Goal: Task Accomplishment & Management: Use online tool/utility

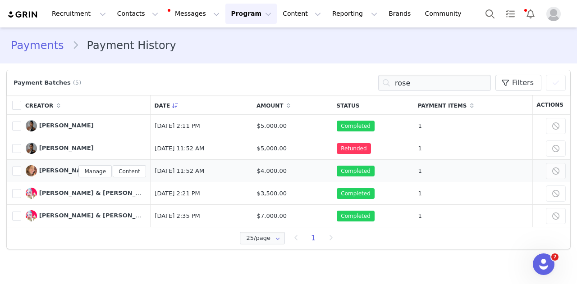
scroll to position [169, 0]
click at [54, 173] on span "[PERSON_NAME]" at bounding box center [66, 170] width 55 height 7
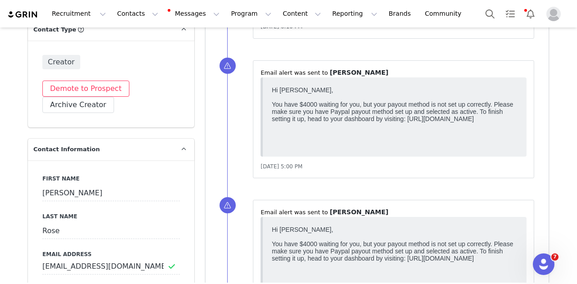
scroll to position [360, 0]
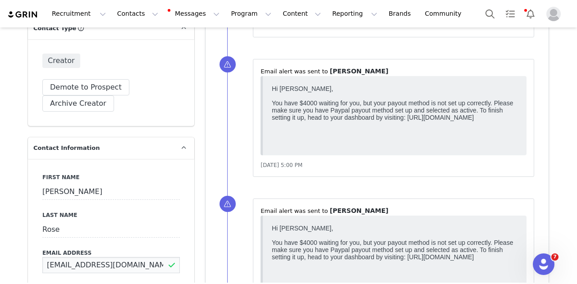
click at [138, 257] on input "[EMAIL_ADDRESS][DOMAIN_NAME]" at bounding box center [110, 265] width 137 height 16
click at [173, 20] on button "Messages Messages" at bounding box center [194, 14] width 61 height 20
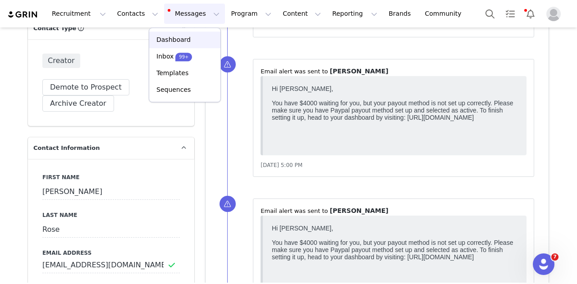
click at [176, 39] on p "Dashboard" at bounding box center [173, 39] width 34 height 9
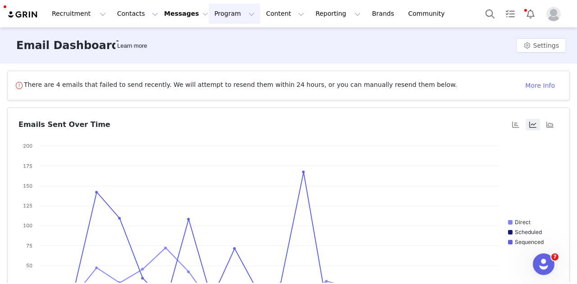
click at [214, 17] on button "Program Program" at bounding box center [234, 14] width 51 height 20
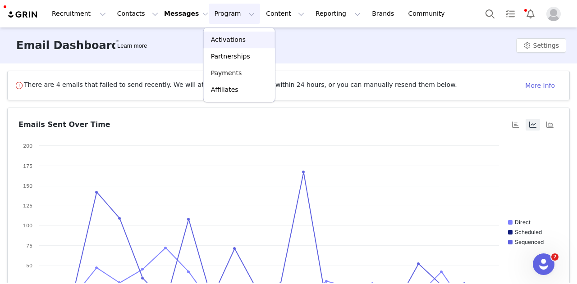
click at [217, 37] on p "Activations" at bounding box center [228, 39] width 35 height 9
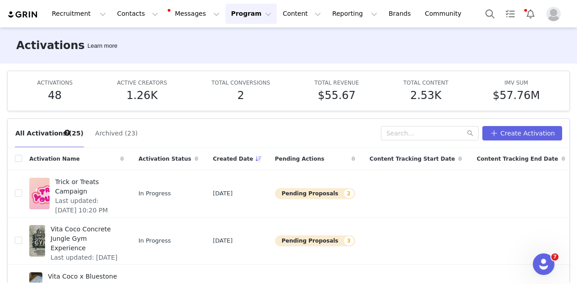
click at [86, 166] on div "Activation Name" at bounding box center [76, 159] width 109 height 22
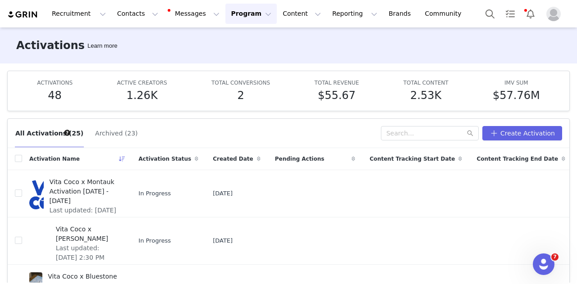
click at [96, 159] on div "Activation Name" at bounding box center [76, 159] width 109 height 22
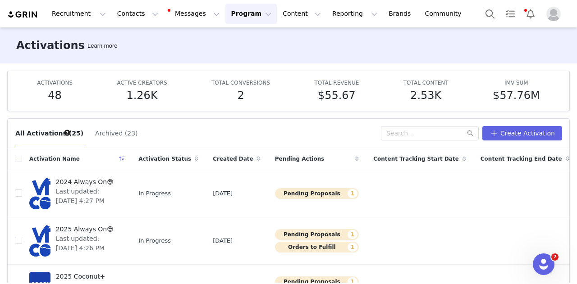
click at [95, 158] on div "Activation Name" at bounding box center [76, 159] width 109 height 22
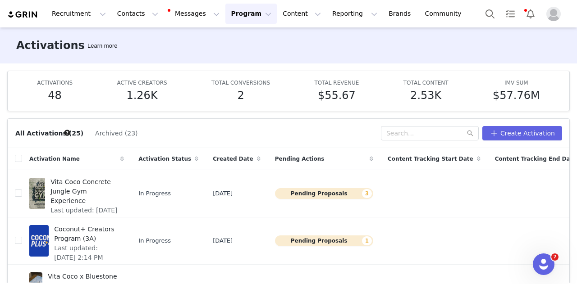
click at [93, 156] on div "Activation Name" at bounding box center [76, 159] width 109 height 22
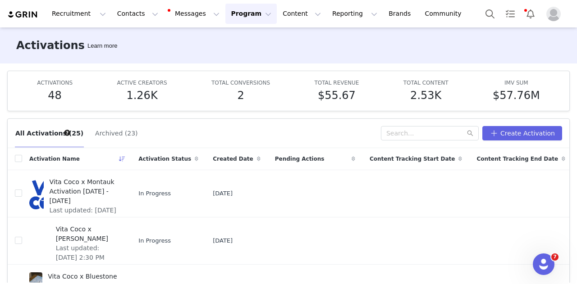
click at [97, 160] on div "Activation Name" at bounding box center [76, 159] width 109 height 22
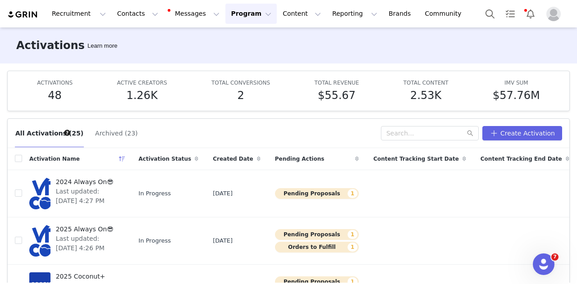
click at [97, 160] on div "Activation Name" at bounding box center [76, 159] width 109 height 22
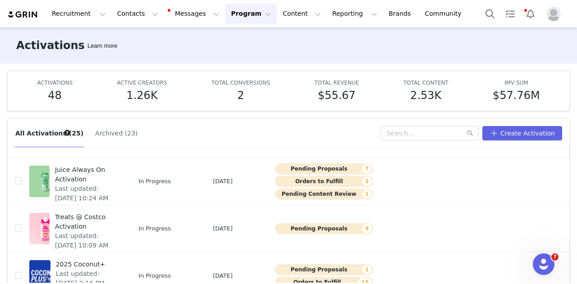
scroll to position [47, 0]
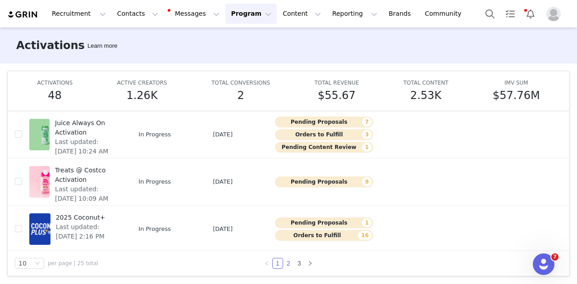
click at [286, 264] on link "2" at bounding box center [288, 264] width 10 height 10
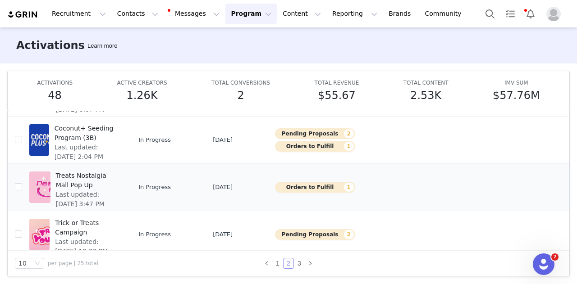
scroll to position [55, 0]
click at [91, 223] on span "Trick or Treats Campaign" at bounding box center [87, 227] width 64 height 19
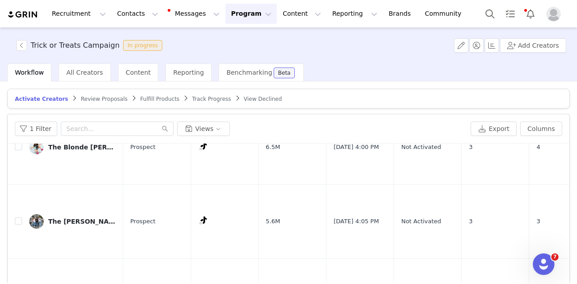
scroll to position [800, 0]
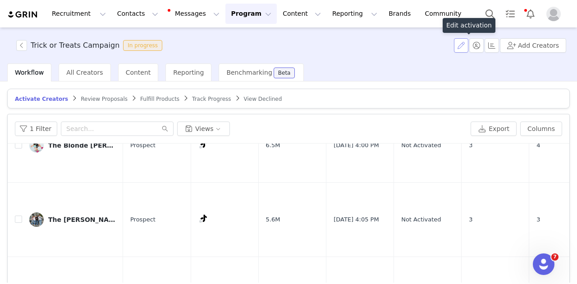
click at [465, 46] on button "button" at bounding box center [461, 45] width 14 height 14
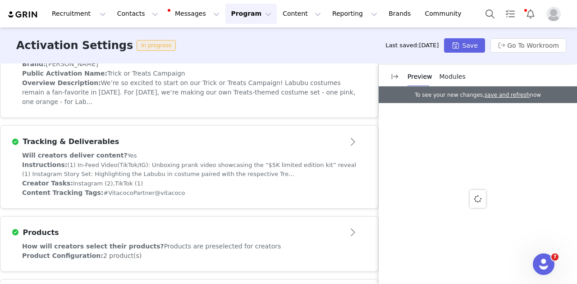
scroll to position [257, 0]
click at [247, 178] on div "Will creators deliver content? Yes Instructions: (1) In-Feed Video(TikTok/IG): …" at bounding box center [189, 179] width 378 height 58
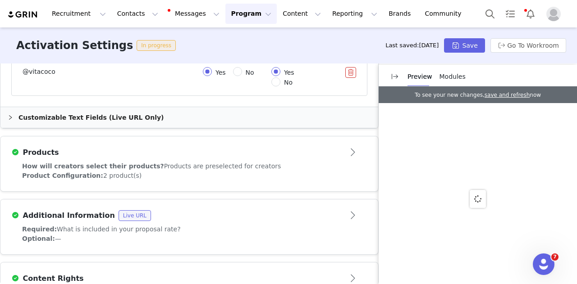
click at [192, 162] on div "How will creators select their products? Products are preselected for creators" at bounding box center [189, 166] width 334 height 9
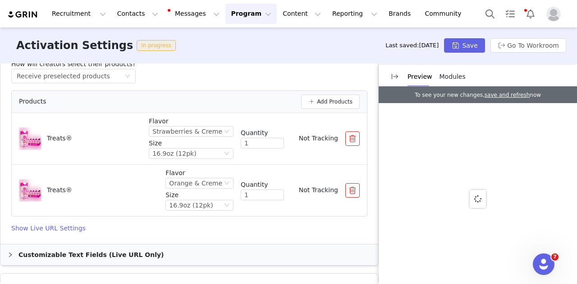
scroll to position [456, 0]
click at [513, 47] on button "Go To Workroom" at bounding box center [528, 45] width 76 height 14
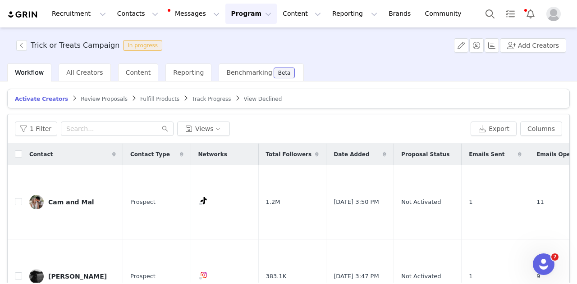
click at [345, 149] on div "Date Added" at bounding box center [359, 155] width 67 height 22
click at [74, 202] on div "Phoebe & [PERSON_NAME]" at bounding box center [82, 202] width 68 height 7
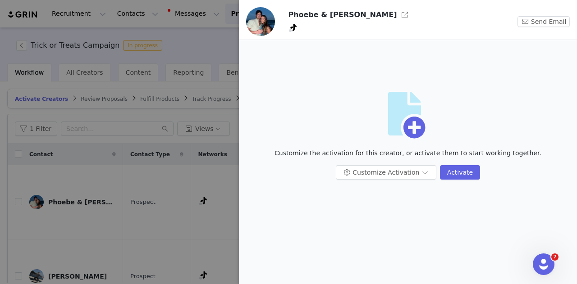
click at [295, 14] on h3 "Phoebe & [PERSON_NAME]" at bounding box center [342, 14] width 109 height 11
drag, startPoint x: 295, startPoint y: 14, endPoint x: 323, endPoint y: 16, distance: 28.4
click at [323, 16] on h3 "Phoebe & [PERSON_NAME]" at bounding box center [342, 14] width 109 height 11
copy h3 "Phoebe & [PERSON_NAME]"
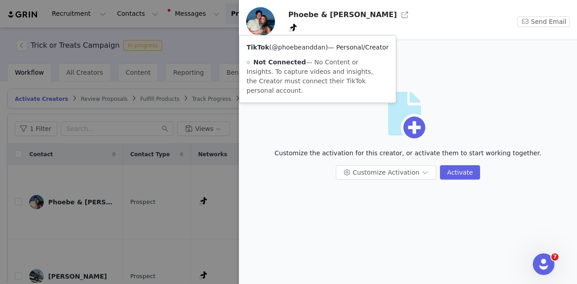
click at [292, 47] on link "@phoebeanddan" at bounding box center [299, 47] width 54 height 7
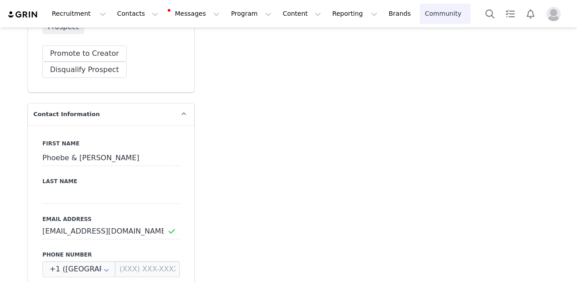
scroll to position [1097, 0]
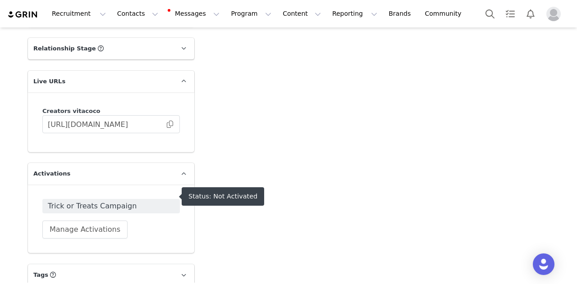
click at [106, 201] on span "Trick or Treats Campaign" at bounding box center [111, 206] width 127 height 11
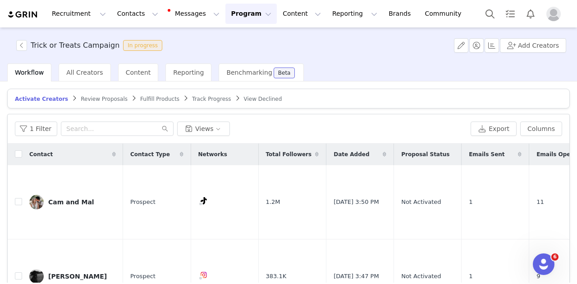
click at [340, 153] on span "Date Added" at bounding box center [351, 154] width 36 height 8
click at [15, 201] on input "checkbox" at bounding box center [18, 201] width 7 height 7
checkbox input "true"
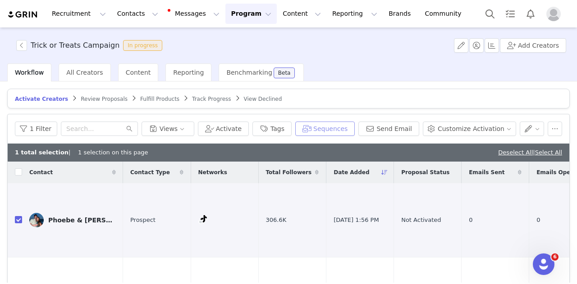
click at [335, 125] on button "Sequences" at bounding box center [324, 129] width 59 height 14
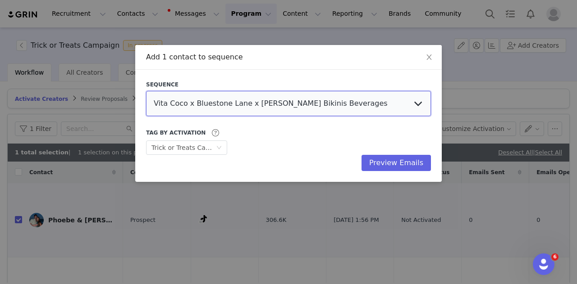
click at [241, 105] on select "Vita Coco x Bluestone Lane x Frankies Bikinis Beverages Coconut+ Relaunch Email…" at bounding box center [288, 103] width 285 height 25
select select "00974497-aa78-4ef4-b190-7b8d0d7fe492"
click at [146, 91] on select "Vita Coco x Bluestone Lane x Frankies Bikinis Beverages Coconut+ Relaunch Email…" at bounding box center [288, 103] width 285 height 25
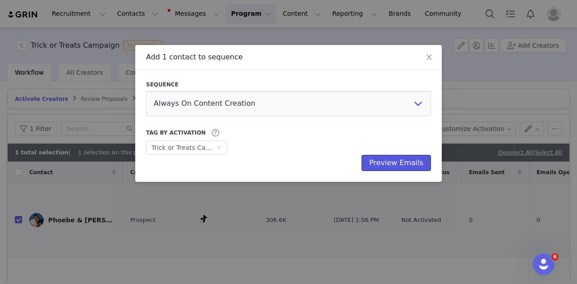
click at [405, 164] on button "Preview Emails" at bounding box center [395, 163] width 69 height 16
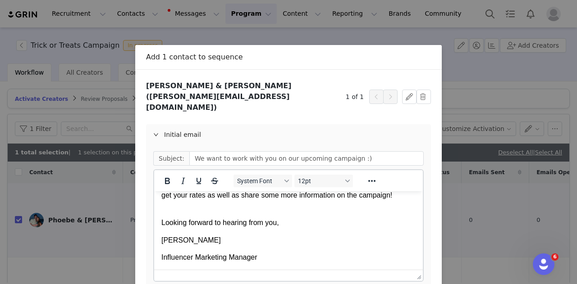
scroll to position [115, 0]
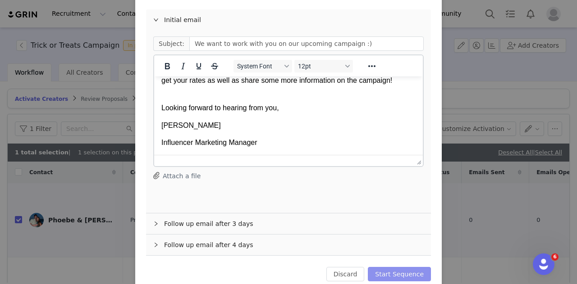
click at [391, 267] on button "Start Sequence" at bounding box center [399, 274] width 63 height 14
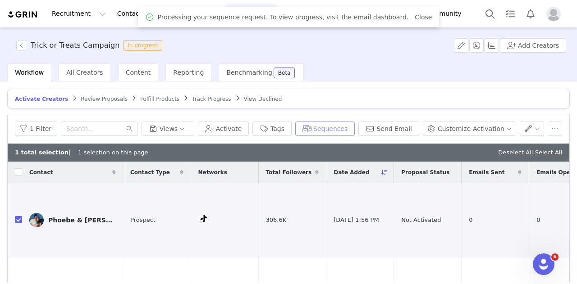
scroll to position [0, 0]
